Goal: Task Accomplishment & Management: Use online tool/utility

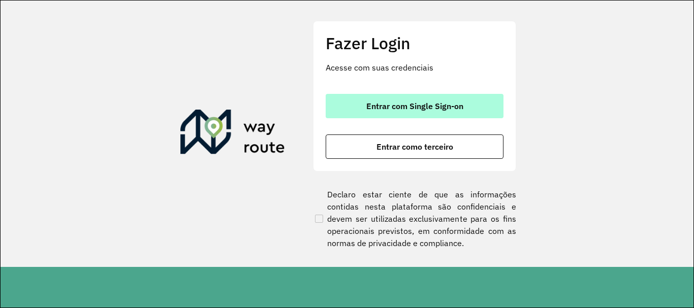
click at [409, 99] on button "Entrar com Single Sign-on" at bounding box center [414, 106] width 178 height 24
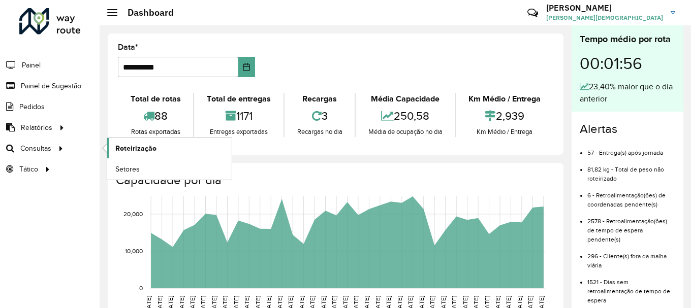
click at [122, 143] on span "Roteirização" at bounding box center [135, 148] width 41 height 11
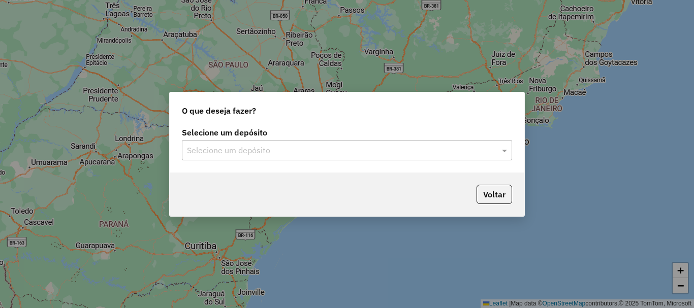
click at [430, 145] on input "text" at bounding box center [337, 151] width 300 height 12
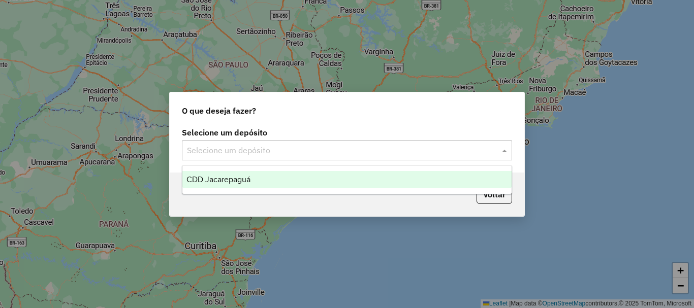
click at [245, 180] on span "CDD Jacarepaguá" at bounding box center [218, 179] width 64 height 9
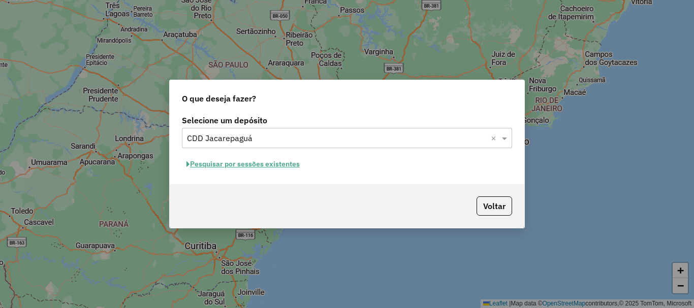
click at [278, 165] on button "Pesquisar por sessões existentes" at bounding box center [243, 164] width 122 height 16
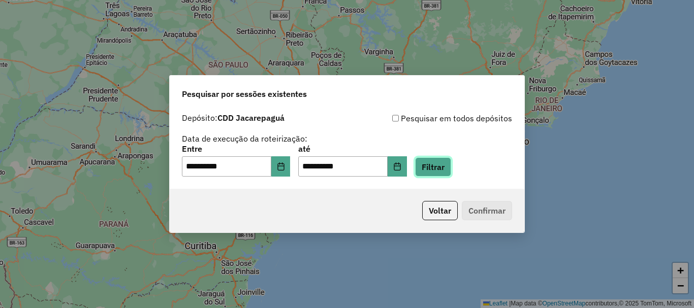
click at [451, 165] on button "Filtrar" at bounding box center [433, 166] width 36 height 19
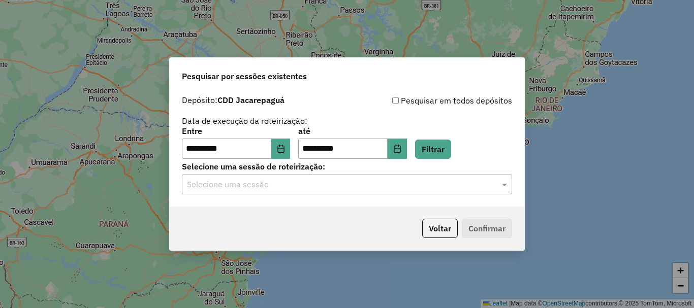
click at [275, 187] on input "text" at bounding box center [337, 185] width 300 height 12
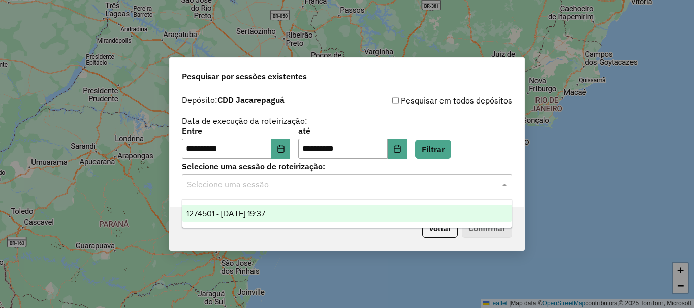
click at [264, 212] on span "1274501 - 12/09/2025 19:37" at bounding box center [225, 213] width 79 height 9
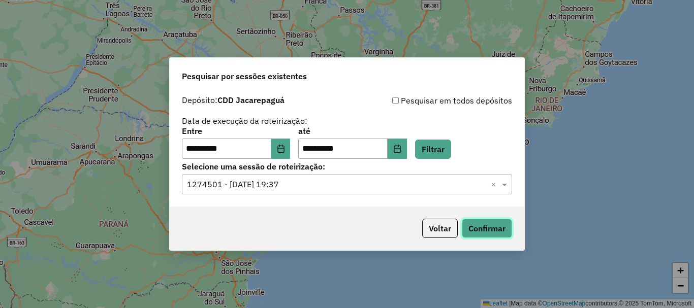
click at [485, 228] on button "Confirmar" at bounding box center [487, 228] width 50 height 19
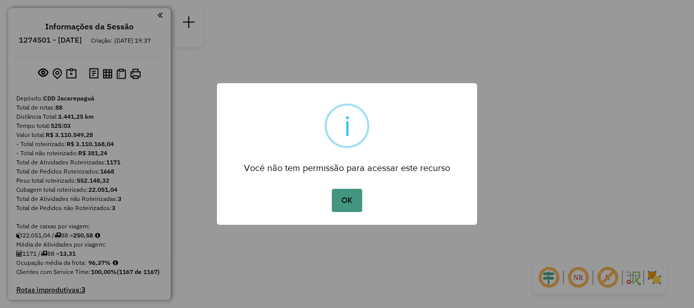
click at [345, 207] on button "OK" at bounding box center [347, 200] width 30 height 23
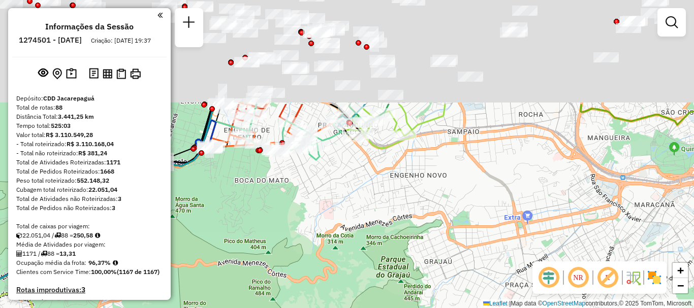
drag, startPoint x: 367, startPoint y: 142, endPoint x: 396, endPoint y: 277, distance: 138.6
click at [396, 277] on div "Janela de atendimento Grade de atendimento Capacidade Transportadoras Veículos …" at bounding box center [347, 154] width 694 height 308
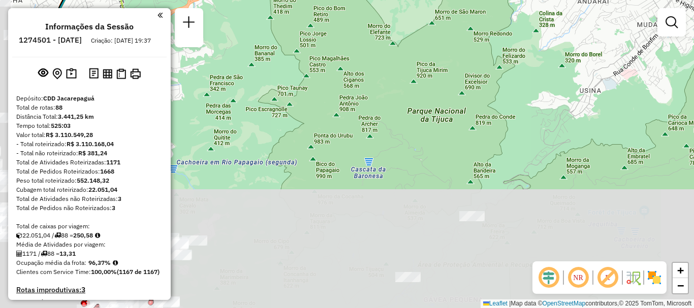
drag, startPoint x: 366, startPoint y: 215, endPoint x: 455, endPoint y: 1, distance: 231.9
click at [458, 0] on html "Aguarde... Pop-up bloqueado! Seu navegador bloqueou automáticamente a abertura …" at bounding box center [347, 154] width 694 height 308
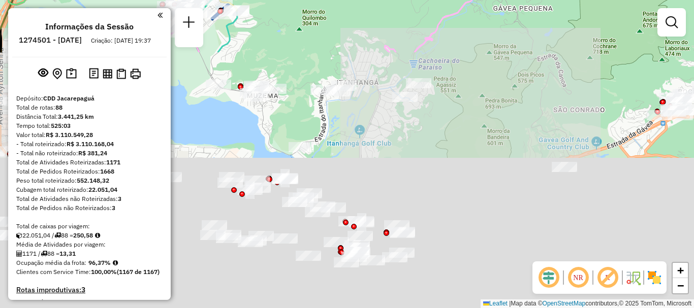
drag, startPoint x: 375, startPoint y: 165, endPoint x: 433, endPoint y: 73, distance: 108.3
click at [438, 0] on html "Aguarde... Pop-up bloqueado! Seu navegador bloqueou automáticamente a abertura …" at bounding box center [347, 154] width 694 height 308
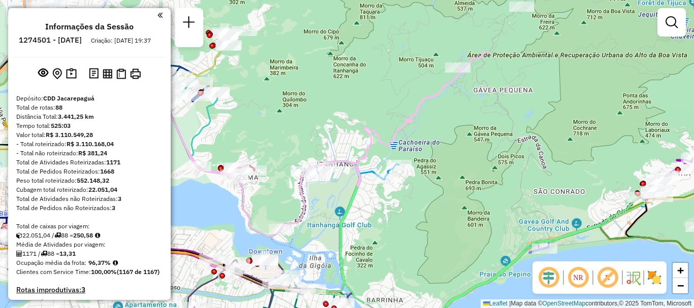
drag, startPoint x: 479, startPoint y: 121, endPoint x: 392, endPoint y: 304, distance: 201.7
click at [400, 308] on html "Aguarde... Pop-up bloqueado! Seu navegador bloqueou automáticamente a abertura …" at bounding box center [347, 154] width 694 height 308
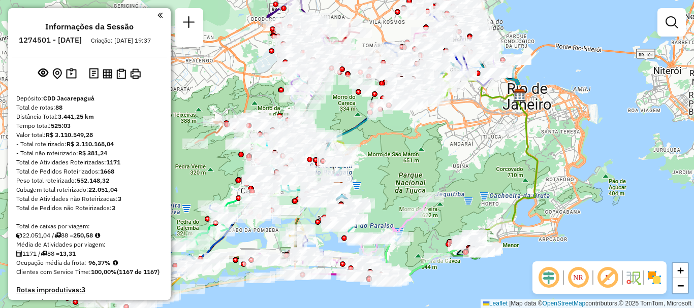
drag, startPoint x: 370, startPoint y: 169, endPoint x: 418, endPoint y: 176, distance: 48.3
click at [418, 176] on div "Janela de atendimento Grade de atendimento Capacidade Transportadoras Veículos …" at bounding box center [347, 154] width 694 height 308
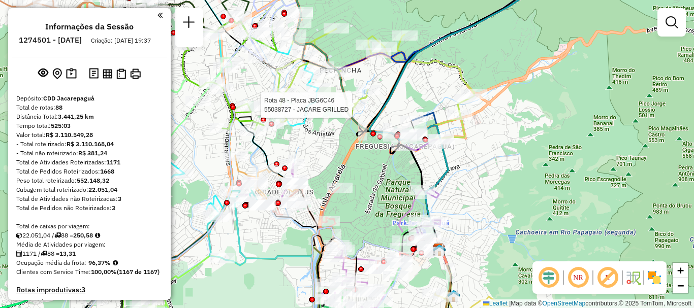
select select "**********"
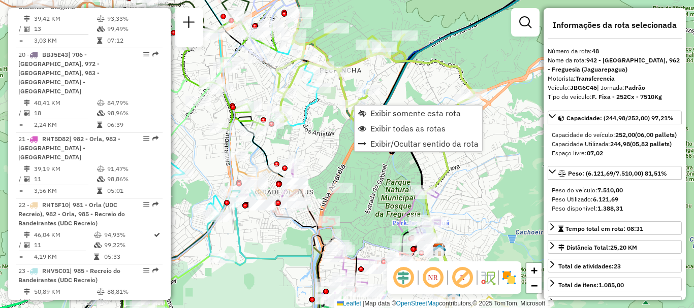
scroll to position [3248, 0]
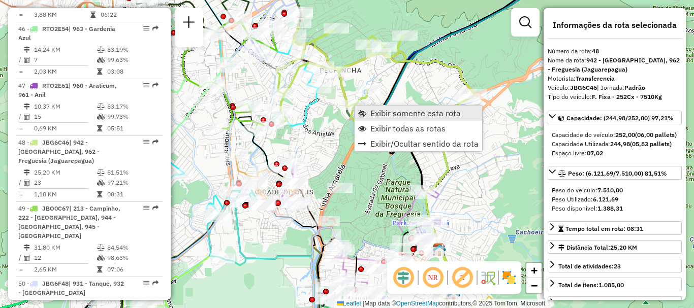
click at [372, 112] on span "Exibir somente esta rota" at bounding box center [415, 113] width 90 height 8
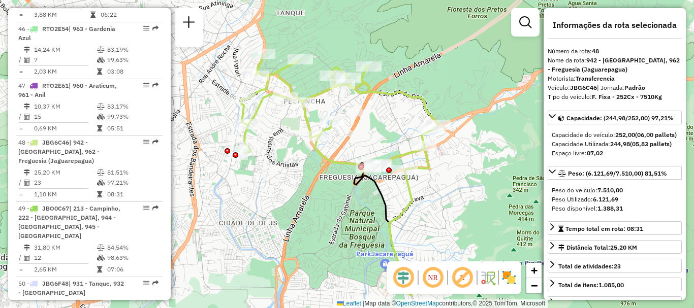
drag, startPoint x: 356, startPoint y: 121, endPoint x: 346, endPoint y: 146, distance: 26.9
click at [346, 146] on div "Janela de atendimento Grade de atendimento Capacidade Transportadoras Veículos …" at bounding box center [347, 154] width 694 height 308
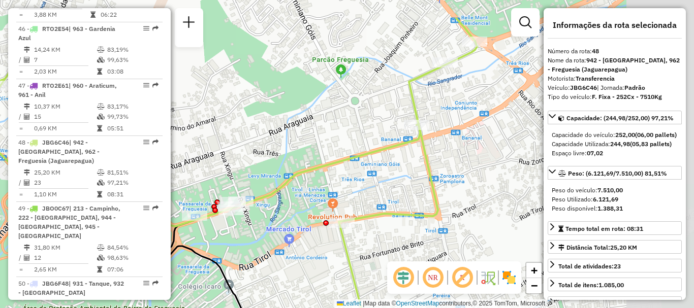
drag, startPoint x: 425, startPoint y: 155, endPoint x: 306, endPoint y: 202, distance: 127.5
click at [292, 205] on div "Janela de atendimento Grade de atendimento Capacidade Transportadoras Veículos …" at bounding box center [347, 154] width 694 height 308
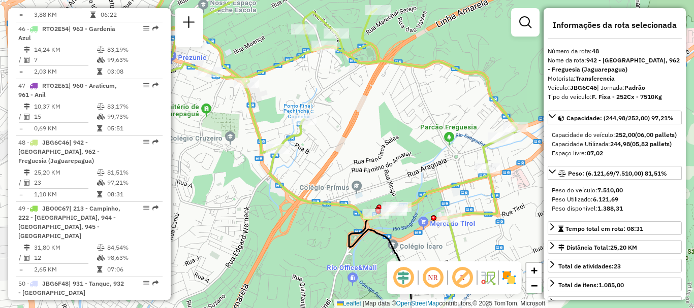
drag, startPoint x: 298, startPoint y: 154, endPoint x: 404, endPoint y: 156, distance: 105.6
click at [404, 156] on div "Janela de atendimento Grade de atendimento Capacidade Transportadoras Veículos …" at bounding box center [347, 154] width 694 height 308
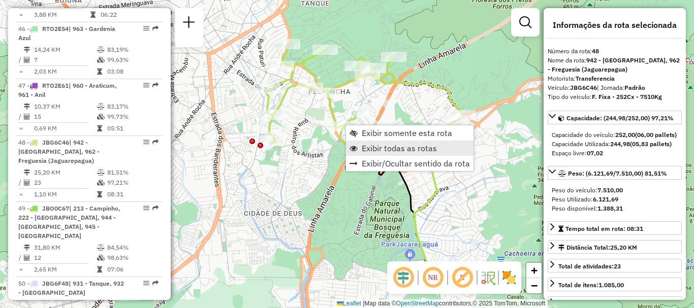
click at [371, 145] on span "Exibir todas as rotas" at bounding box center [399, 148] width 75 height 8
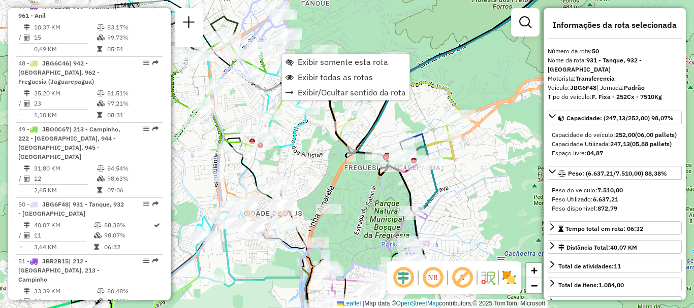
scroll to position [3371, 0]
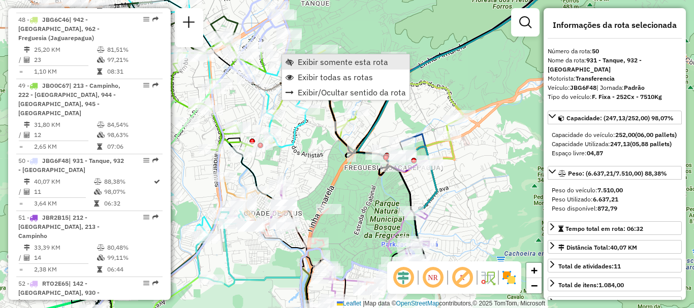
click at [298, 62] on span "Exibir somente esta rota" at bounding box center [343, 62] width 90 height 8
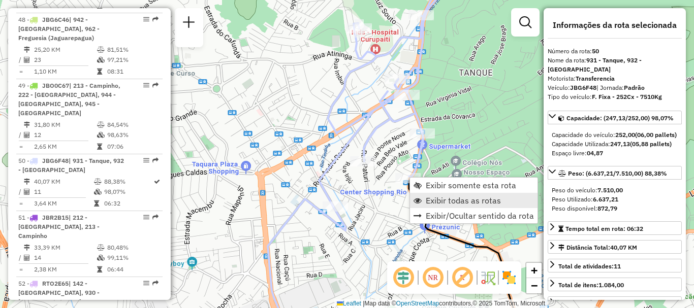
click at [432, 198] on span "Exibir todas as rotas" at bounding box center [462, 200] width 75 height 8
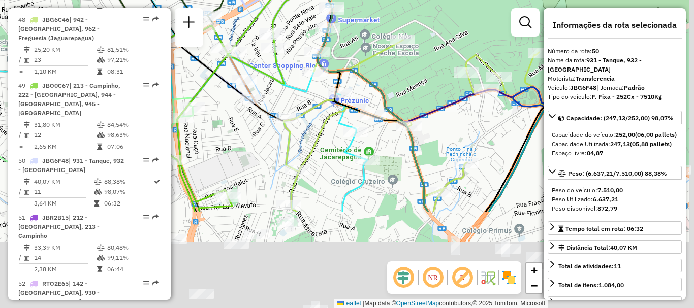
drag, startPoint x: 408, startPoint y: 222, endPoint x: 317, endPoint y: 96, distance: 155.7
click at [317, 96] on div "Janela de atendimento Grade de atendimento Capacidade Transportadoras Veículos …" at bounding box center [347, 154] width 694 height 308
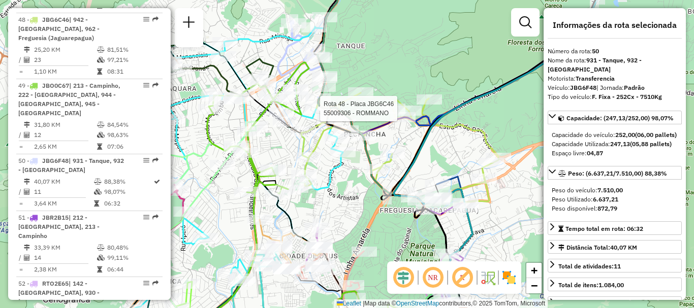
drag, startPoint x: 384, startPoint y: 218, endPoint x: 352, endPoint y: 194, distance: 39.9
click at [352, 194] on div "Rota 48 - Placa JBG6C46 55009306 - ROMMANO Janela de atendimento Grade de atend…" at bounding box center [347, 154] width 694 height 308
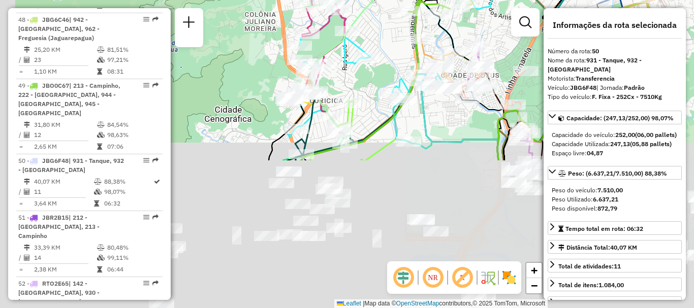
drag, startPoint x: 221, startPoint y: 247, endPoint x: 374, endPoint y: 92, distance: 217.6
click at [384, 71] on div "Rota 48 - Placa JBG6C46 55009306 - ROMMANO Janela de atendimento Grade de atend…" at bounding box center [347, 154] width 694 height 308
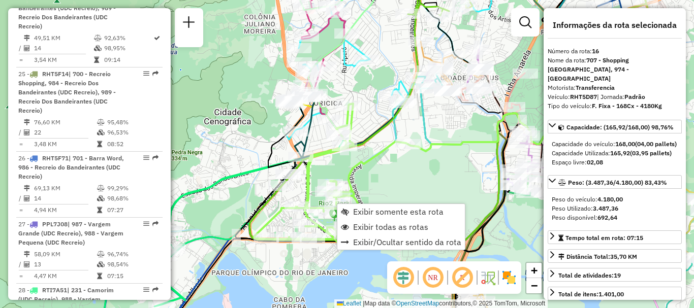
scroll to position [1346, 0]
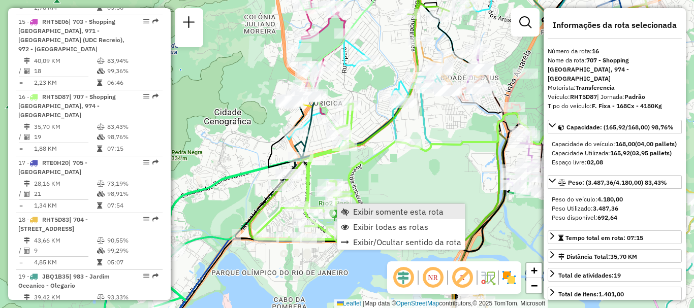
click at [352, 213] on link "Exibir somente esta rota" at bounding box center [400, 211] width 127 height 15
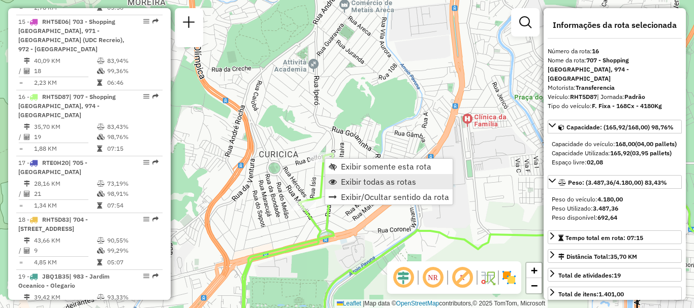
click at [352, 182] on span "Exibir todas as rotas" at bounding box center [378, 182] width 75 height 8
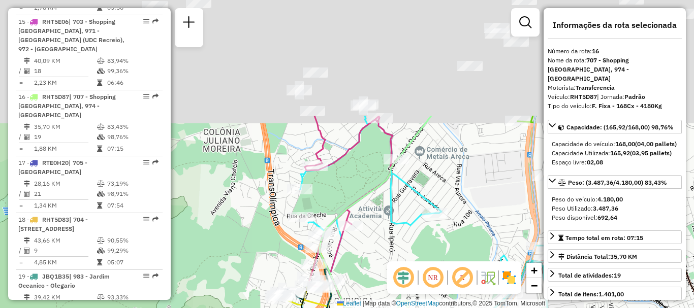
drag, startPoint x: 335, startPoint y: 167, endPoint x: 379, endPoint y: 263, distance: 105.4
click at [379, 263] on div "Janela de atendimento Grade de atendimento Capacidade Transportadoras Veículos …" at bounding box center [347, 154] width 694 height 308
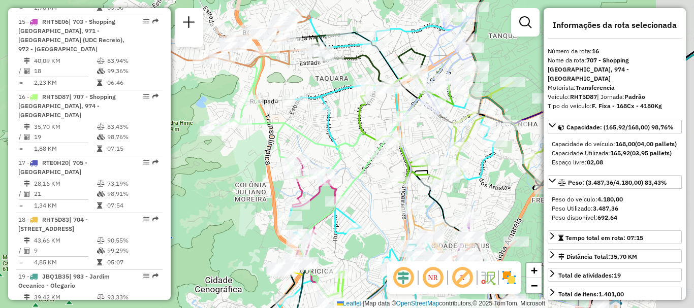
drag, startPoint x: 386, startPoint y: 144, endPoint x: 328, endPoint y: 137, distance: 58.3
click at [335, 142] on icon at bounding box center [309, 114] width 195 height 128
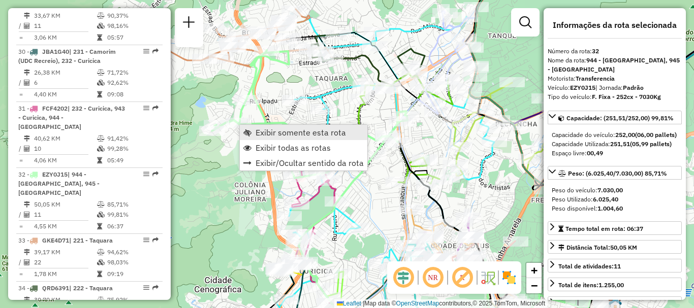
scroll to position [2356, 0]
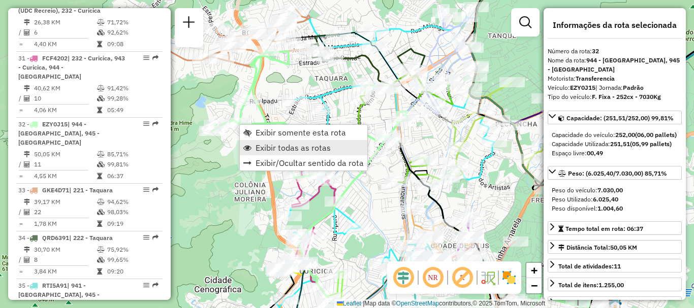
click at [266, 150] on span "Exibir todas as rotas" at bounding box center [292, 148] width 75 height 8
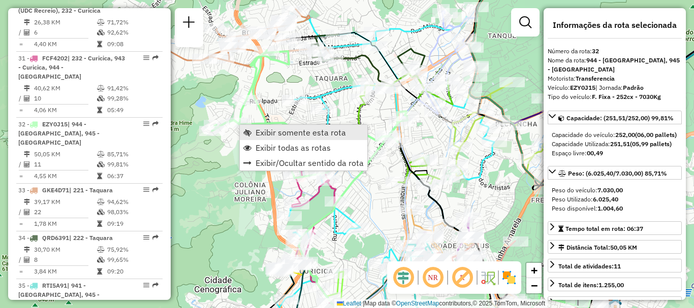
click at [258, 132] on span "Exibir somente esta rota" at bounding box center [300, 132] width 90 height 8
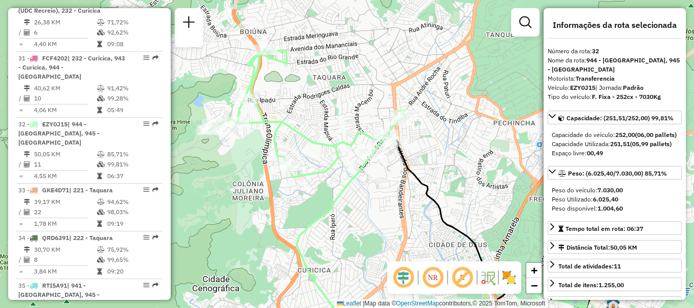
drag, startPoint x: 269, startPoint y: 126, endPoint x: 322, endPoint y: 153, distance: 59.5
click at [322, 153] on div "Janela de atendimento Grade de atendimento Capacidade Transportadoras Veículos …" at bounding box center [347, 154] width 694 height 308
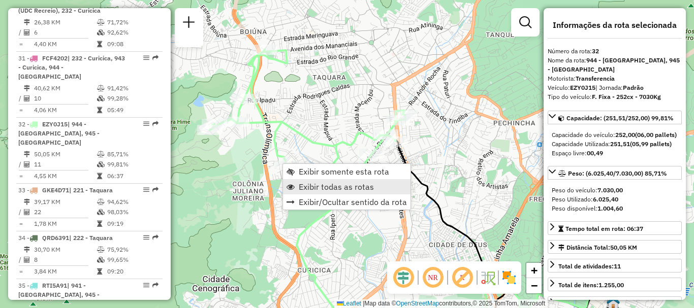
click at [313, 185] on span "Exibir todas as rotas" at bounding box center [336, 187] width 75 height 8
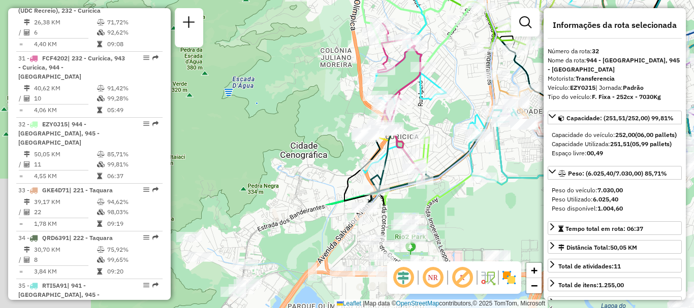
drag, startPoint x: 335, startPoint y: 253, endPoint x: 385, endPoint y: 162, distance: 104.6
click at [422, 119] on div "Janela de atendimento Grade de atendimento Capacidade Transportadoras Veículos …" at bounding box center [347, 154] width 694 height 308
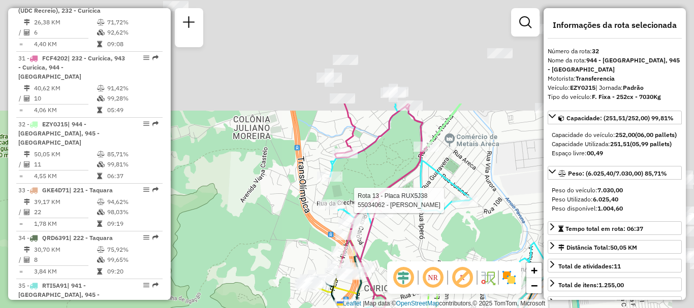
drag, startPoint x: 488, startPoint y: 118, endPoint x: 375, endPoint y: 258, distance: 179.8
click at [372, 272] on div "Rota 13 - Placa RUX5J38 55034062 - MARIA DE FATIMA DE B Rota 30 - Placa JBA1G40…" at bounding box center [347, 154] width 694 height 308
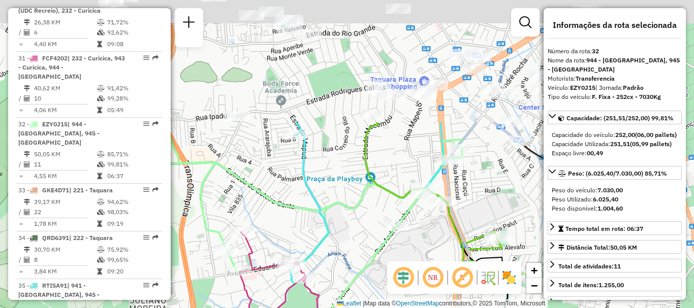
drag, startPoint x: 452, startPoint y: 80, endPoint x: 357, endPoint y: 224, distance: 172.7
click at [353, 235] on div "Rota 13 - Placa RUX5J38 55034062 - MARIA DE FATIMA DE B Rota 30 - Placa JBA1G40…" at bounding box center [347, 154] width 694 height 308
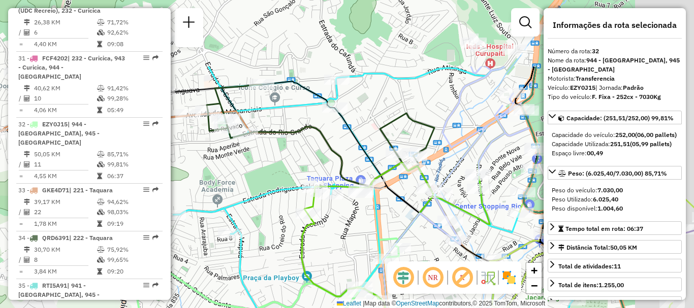
drag, startPoint x: 426, startPoint y: 113, endPoint x: 364, endPoint y: 210, distance: 115.5
click at [364, 210] on div "Rota 13 - Placa RUX5J38 55034062 - MARIA DE FATIMA DE B Rota 30 - Placa JBA1G40…" at bounding box center [347, 154] width 694 height 308
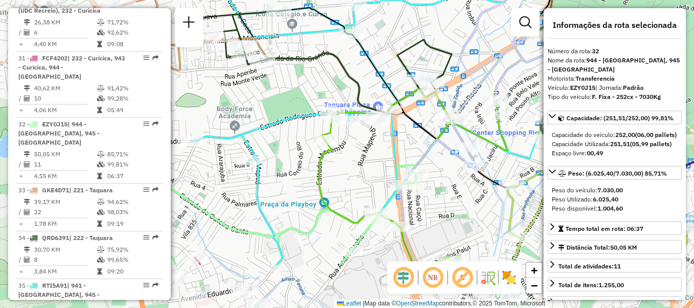
drag, startPoint x: 348, startPoint y: 243, endPoint x: 367, endPoint y: 153, distance: 91.9
click at [367, 153] on div "Rota 13 - Placa RUX5J38 55034062 - MARIA DE FATIMA DE B Rota 30 - Placa JBA1G40…" at bounding box center [347, 154] width 694 height 308
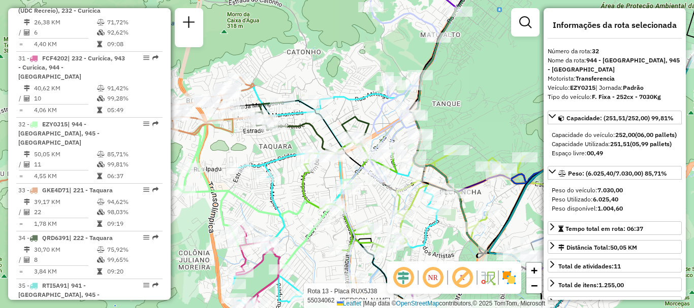
drag, startPoint x: 330, startPoint y: 240, endPoint x: 316, endPoint y: 249, distance: 16.1
click at [316, 249] on div "Rota 13 - Placa RUX5J38 55034062 - MARIA DE FATIMA DE B Rota 30 - Placa JBA1G40…" at bounding box center [347, 154] width 694 height 308
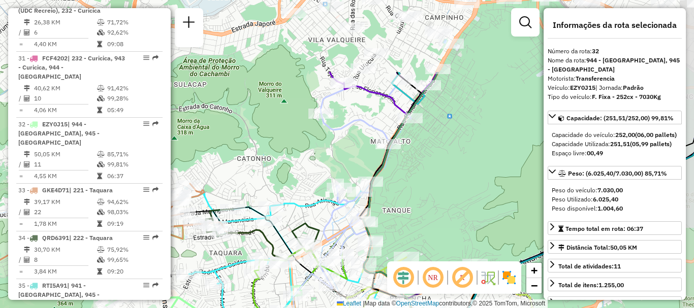
drag, startPoint x: 475, startPoint y: 79, endPoint x: 426, endPoint y: 173, distance: 106.1
click at [426, 173] on div "Rota 13 - Placa RUX5J38 55034062 - MARIA DE FATIMA DE B Rota 30 - Placa JBA1G40…" at bounding box center [347, 154] width 694 height 308
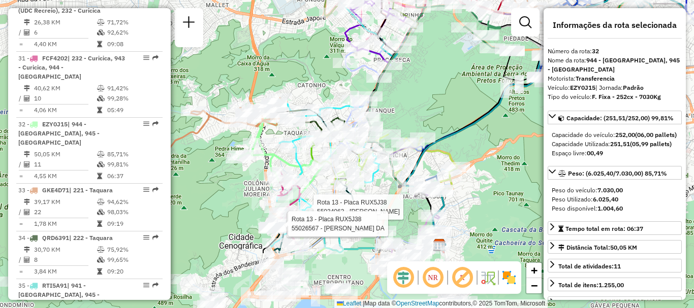
drag, startPoint x: 454, startPoint y: 200, endPoint x: 430, endPoint y: 115, distance: 88.9
click at [430, 115] on div "Rota 13 - Placa RUX5J38 55034062 - MARIA DE FATIMA DE B Rota 30 - Placa JBA1G40…" at bounding box center [347, 154] width 694 height 308
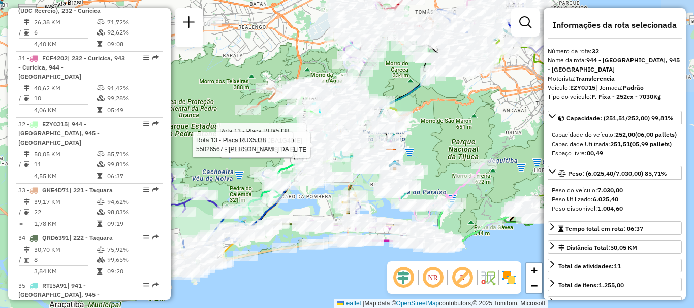
drag, startPoint x: 495, startPoint y: 166, endPoint x: 451, endPoint y: 142, distance: 50.0
click at [451, 142] on div "Rota 13 - Placa RUX5J38 55034062 - MARIA DE FATIMA DE B Rota 30 - Placa JBA1G40…" at bounding box center [347, 154] width 694 height 308
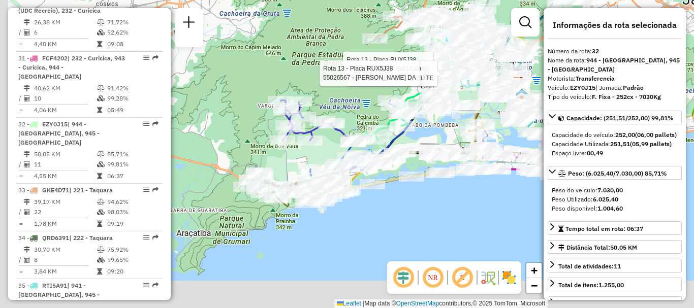
drag, startPoint x: 290, startPoint y: 206, endPoint x: 417, endPoint y: 134, distance: 146.4
click at [417, 134] on div "Rota 13 - Placa RUX5J38 55034062 - MARIA DE FATIMA DE B Rota 30 - Placa JBA1G40…" at bounding box center [347, 154] width 694 height 308
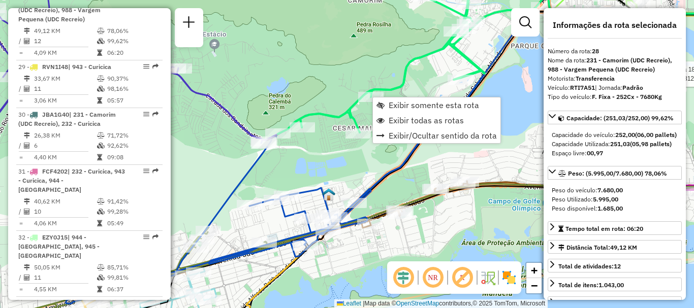
scroll to position [2129, 0]
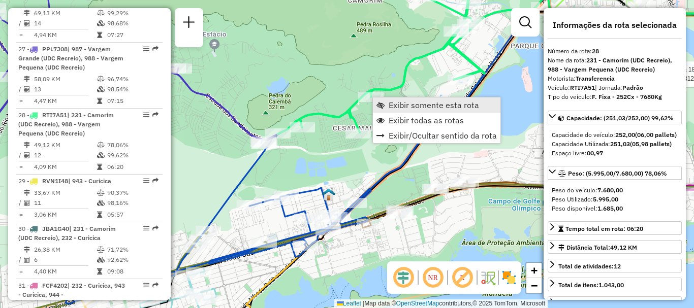
click at [401, 105] on span "Exibir somente esta rota" at bounding box center [433, 105] width 90 height 8
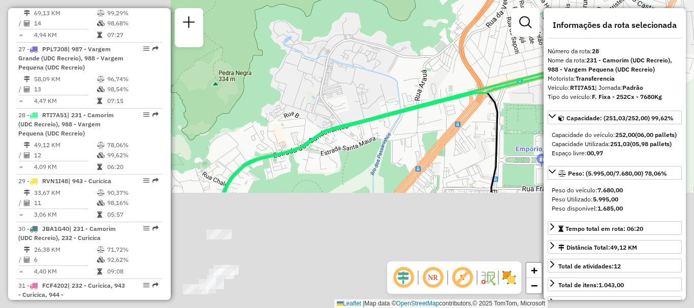
drag, startPoint x: 326, startPoint y: 222, endPoint x: 505, endPoint y: 61, distance: 240.5
click at [504, 61] on div "Janela de atendimento Grade de atendimento Capacidade Transportadoras Veículos …" at bounding box center [347, 154] width 694 height 308
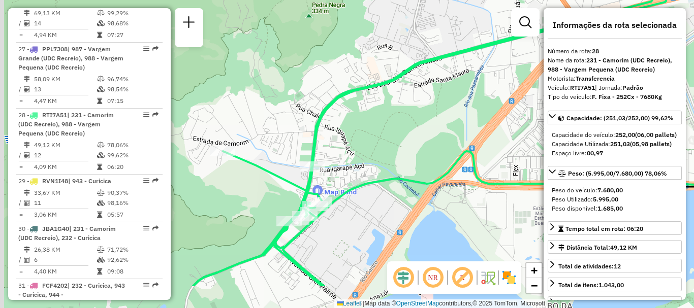
drag, startPoint x: 305, startPoint y: 211, endPoint x: 337, endPoint y: 176, distance: 47.4
click at [346, 177] on div "Janela de atendimento Grade de atendimento Capacidade Transportadoras Veículos …" at bounding box center [347, 154] width 694 height 308
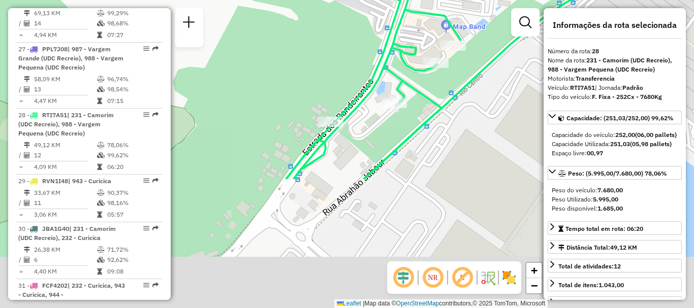
drag, startPoint x: 285, startPoint y: 292, endPoint x: 378, endPoint y: 131, distance: 186.5
click at [378, 133] on div "Janela de atendimento Grade de atendimento Capacidade Transportadoras Veículos …" at bounding box center [347, 154] width 694 height 308
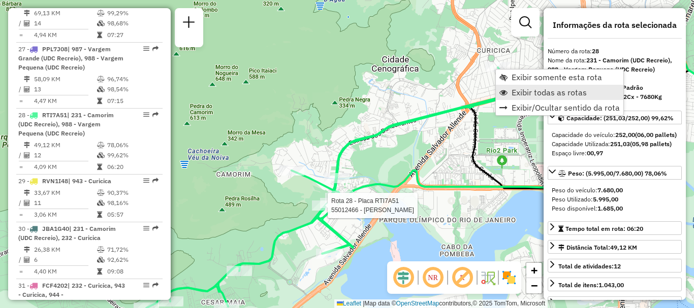
click at [520, 91] on span "Exibir todas as rotas" at bounding box center [548, 92] width 75 height 8
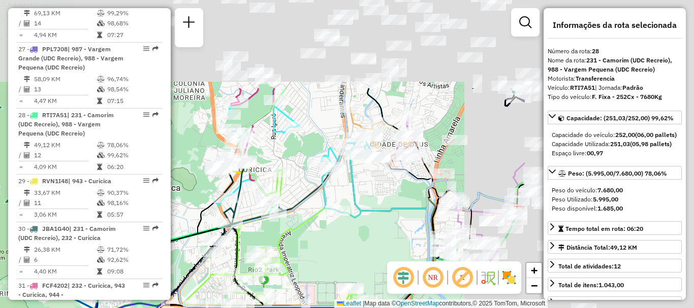
drag, startPoint x: 500, startPoint y: 92, endPoint x: 215, endPoint y: 221, distance: 312.2
click at [215, 221] on icon at bounding box center [242, 208] width 82 height 108
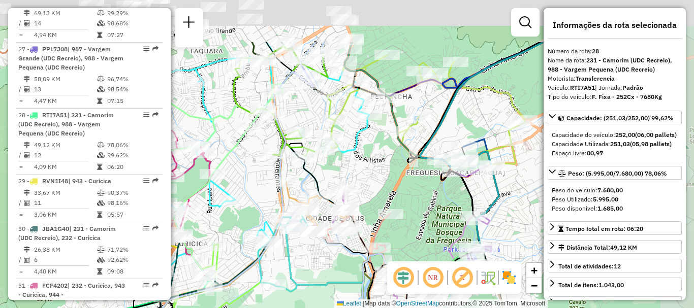
drag, startPoint x: 470, startPoint y: 106, endPoint x: 414, endPoint y: 171, distance: 86.4
click at [432, 180] on icon at bounding box center [473, 159] width 133 height 234
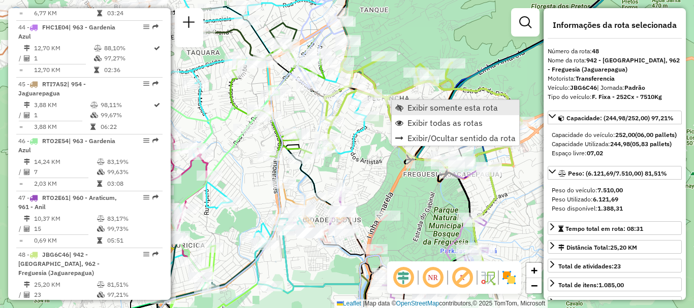
scroll to position [3248, 0]
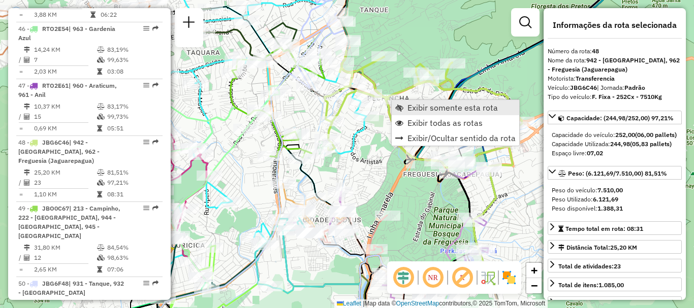
click at [410, 110] on span "Exibir somente esta rota" at bounding box center [452, 108] width 90 height 8
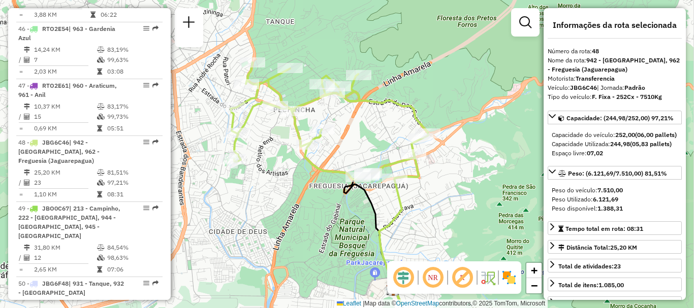
drag, startPoint x: 494, startPoint y: 170, endPoint x: 476, endPoint y: 199, distance: 33.7
click at [476, 199] on div "Janela de atendimento Grade de atendimento Capacidade Transportadoras Veículos …" at bounding box center [347, 154] width 694 height 308
click at [514, 282] on img at bounding box center [509, 278] width 16 height 16
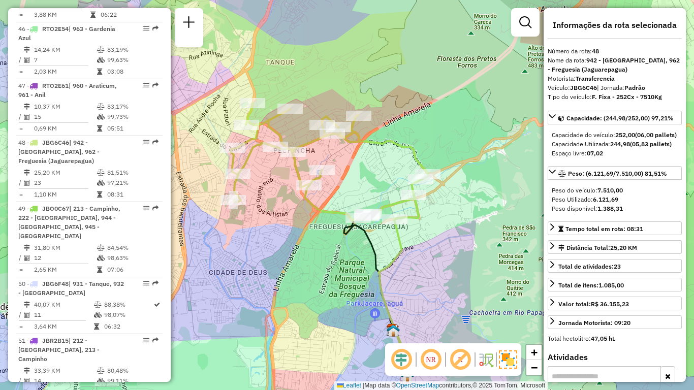
click at [471, 216] on div "Janela de atendimento Grade de atendimento Capacidade Transportadoras Veículos …" at bounding box center [347, 195] width 694 height 390
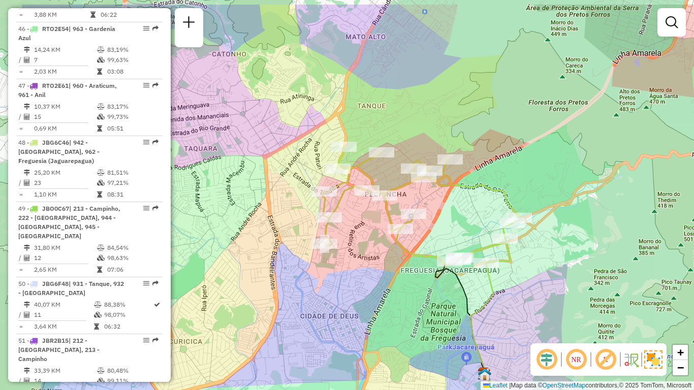
drag, startPoint x: 471, startPoint y: 216, endPoint x: 563, endPoint y: 259, distance: 101.3
click at [563, 259] on div "Janela de atendimento Grade de atendimento Capacidade Transportadoras Veículos …" at bounding box center [347, 195] width 694 height 390
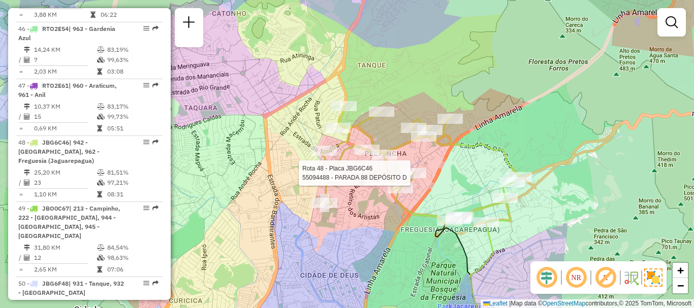
select select "**********"
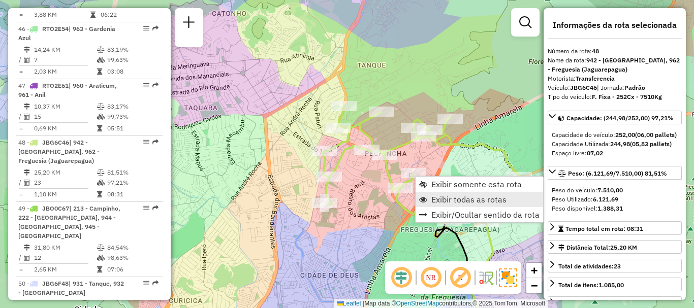
click at [446, 200] on span "Exibir todas as rotas" at bounding box center [468, 199] width 75 height 8
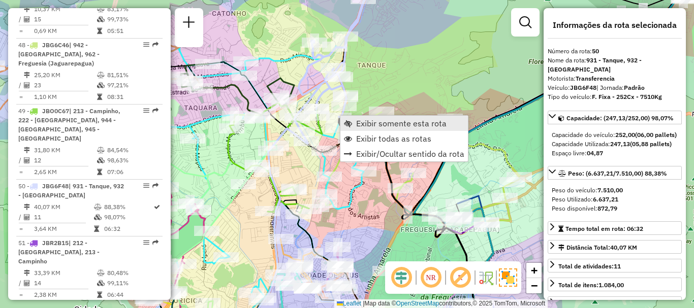
scroll to position [3371, 0]
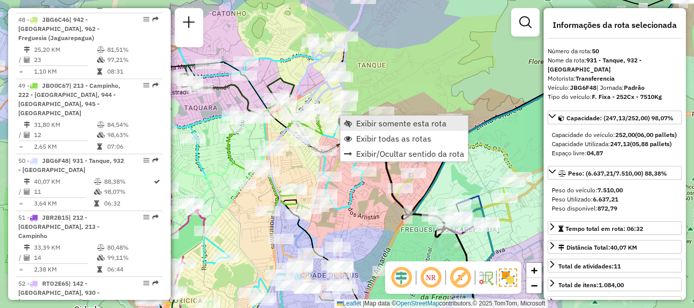
click at [361, 123] on span "Exibir somente esta rota" at bounding box center [401, 123] width 90 height 8
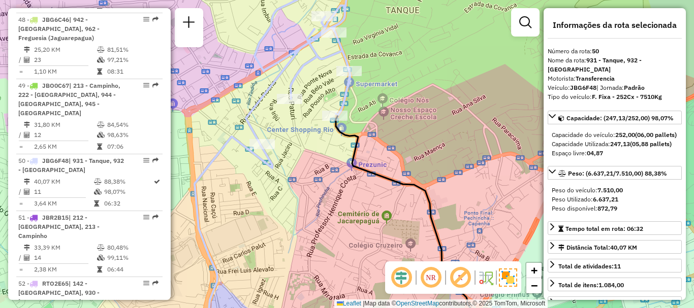
click at [378, 112] on div "Janela de atendimento Grade de atendimento Capacidade Transportadoras Veículos …" at bounding box center [347, 154] width 694 height 308
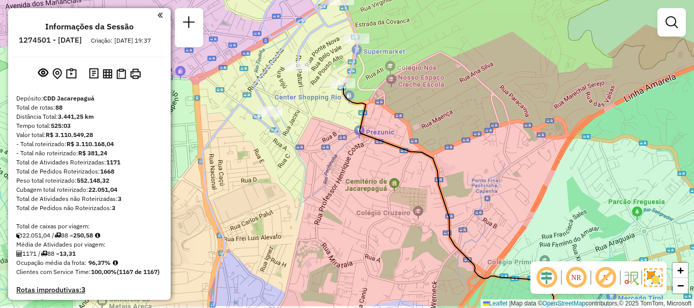
scroll to position [3371, 0]
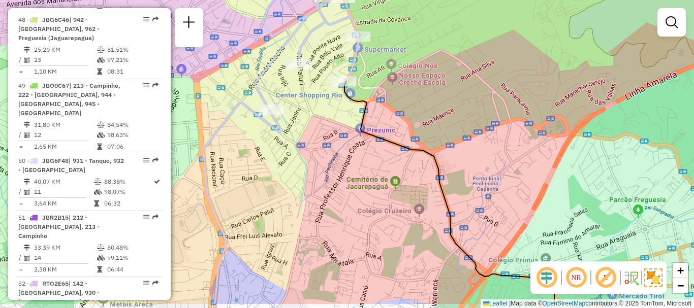
click at [417, 102] on div "Janela de atendimento Grade de atendimento Capacidade Transportadoras Veículos …" at bounding box center [347, 154] width 694 height 308
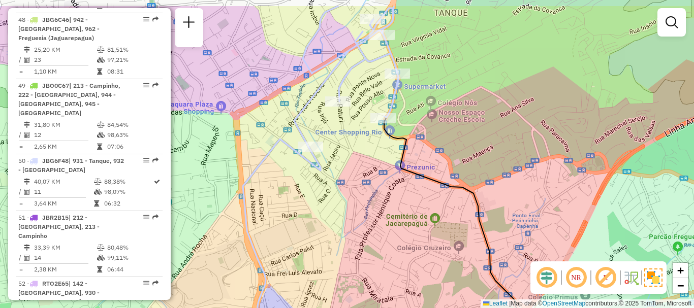
drag, startPoint x: 417, startPoint y: 72, endPoint x: 457, endPoint y: 109, distance: 54.2
click at [457, 109] on div "Janela de atendimento Grade de atendimento Capacidade Transportadoras Veículos …" at bounding box center [347, 154] width 694 height 308
